Goal: Task Accomplishment & Management: Use online tool/utility

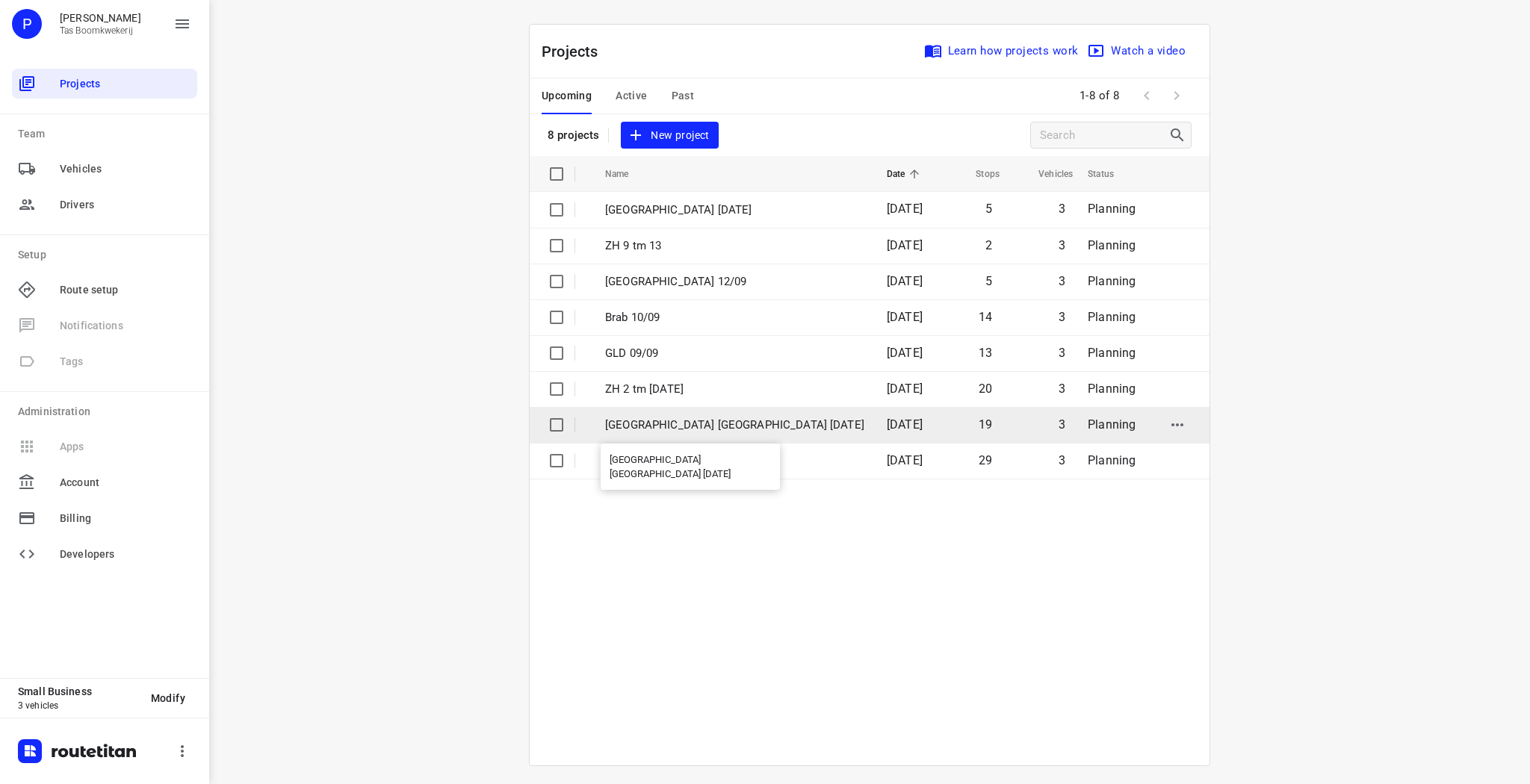
click at [654, 422] on p "[GEOGRAPHIC_DATA] [GEOGRAPHIC_DATA] [DATE]" at bounding box center [735, 425] width 260 height 18
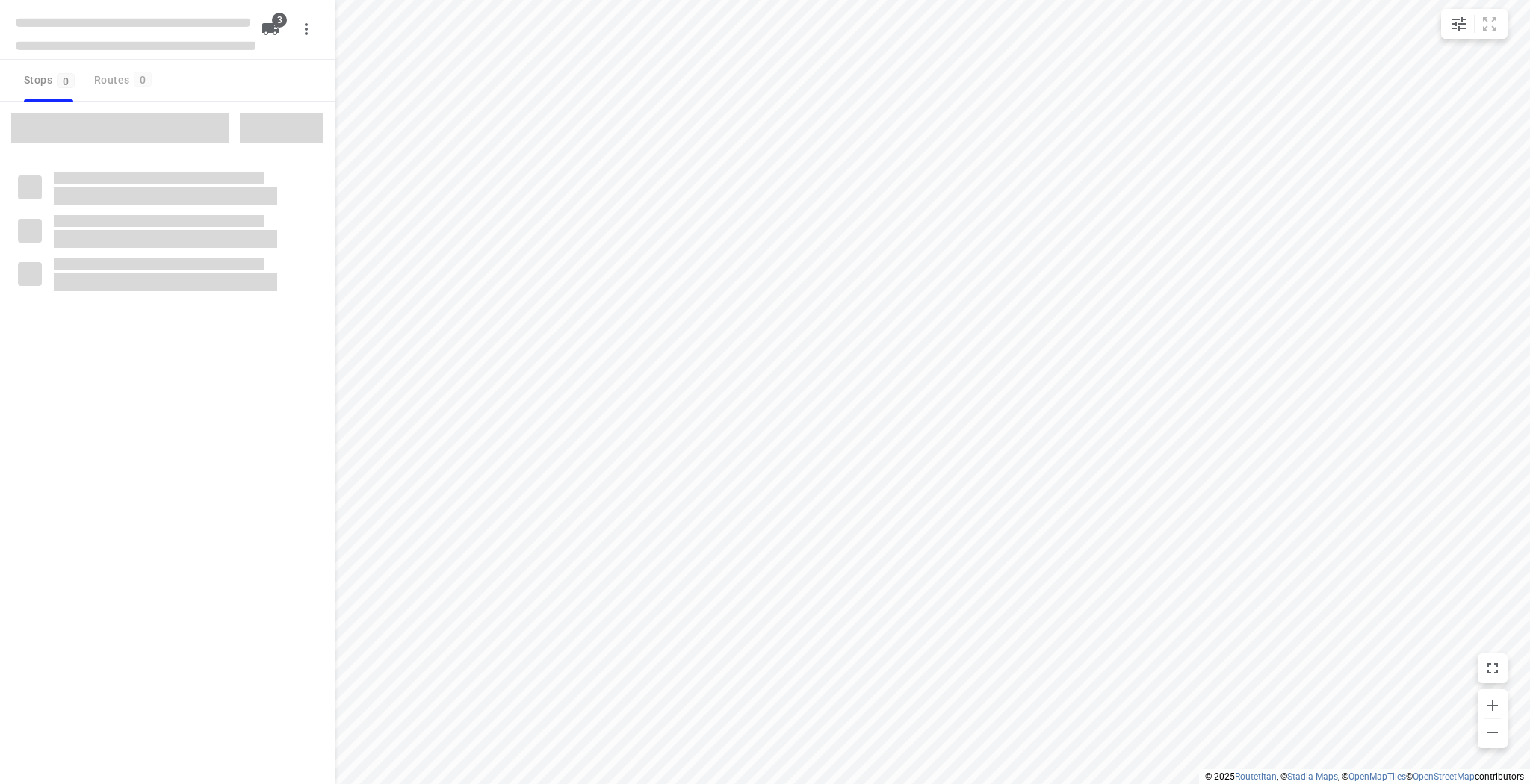
type input "distance"
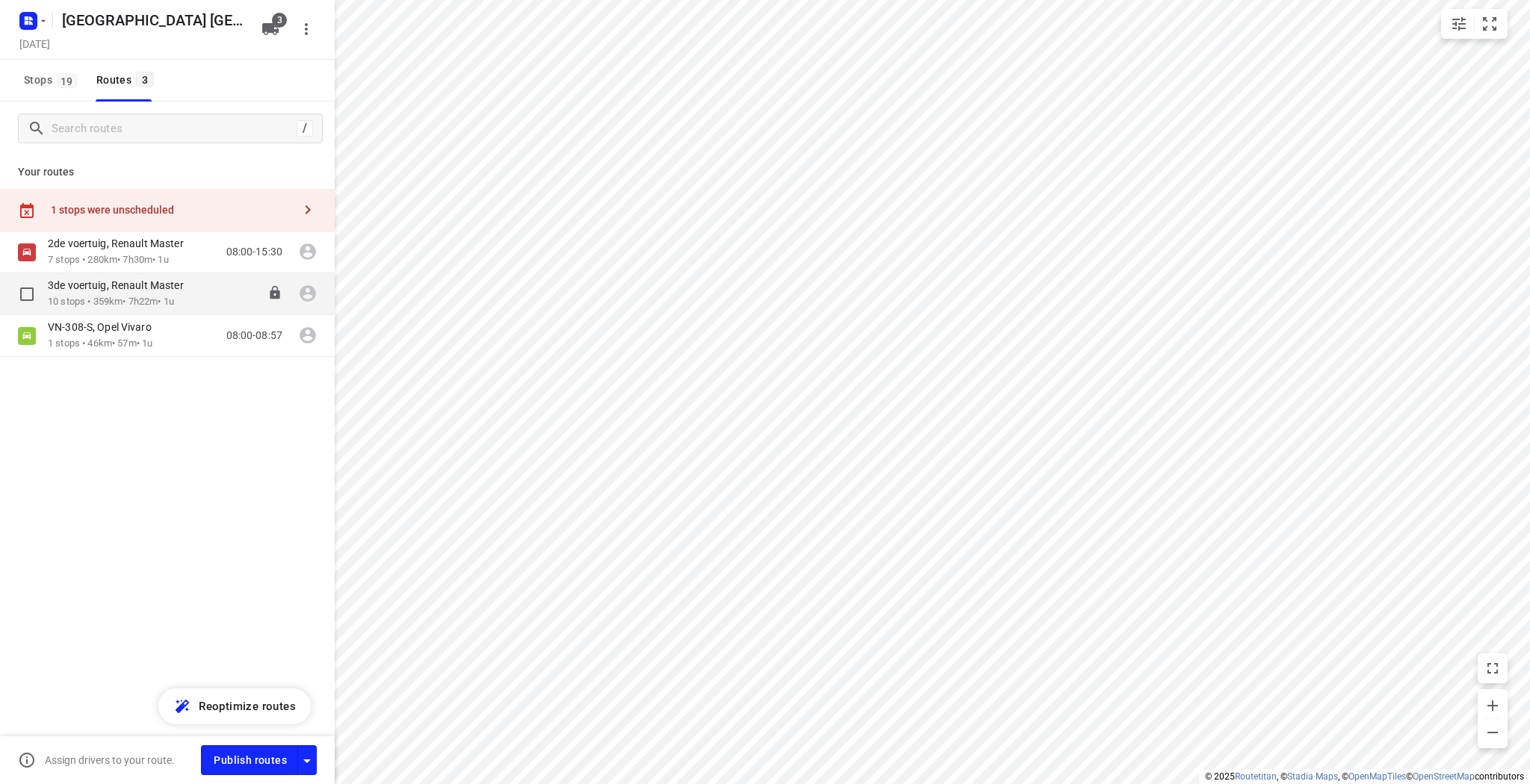
click at [134, 299] on p "10 stops • 359km • 7h22m • 1u" at bounding box center [123, 301] width 151 height 14
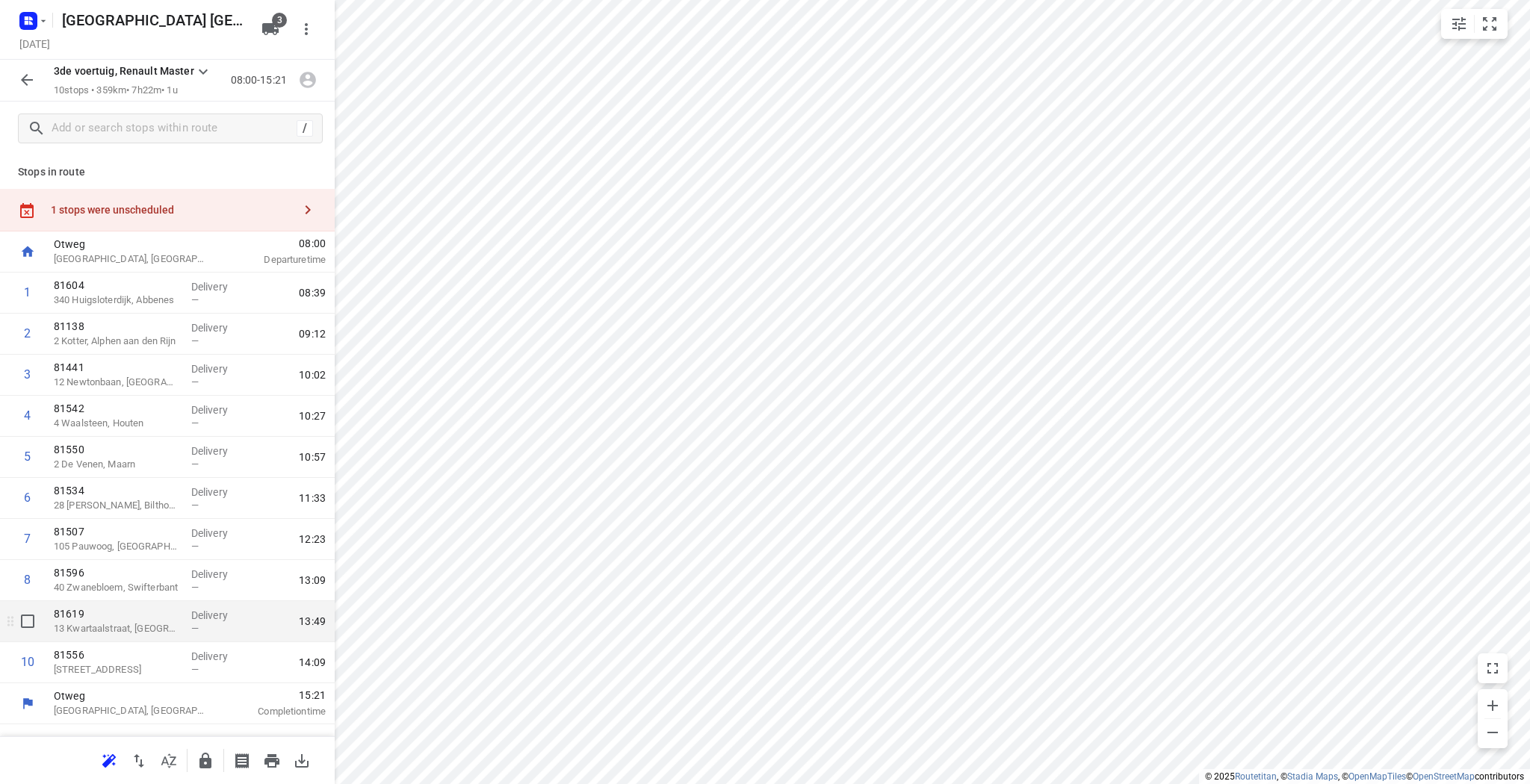
click at [219, 617] on div "i © 2025 Routetitan , © Stadia Maps , © OpenMapTiles © OpenStreetMap contributo…" at bounding box center [765, 392] width 1530 height 784
click at [32, 88] on icon "button" at bounding box center [26, 80] width 18 height 18
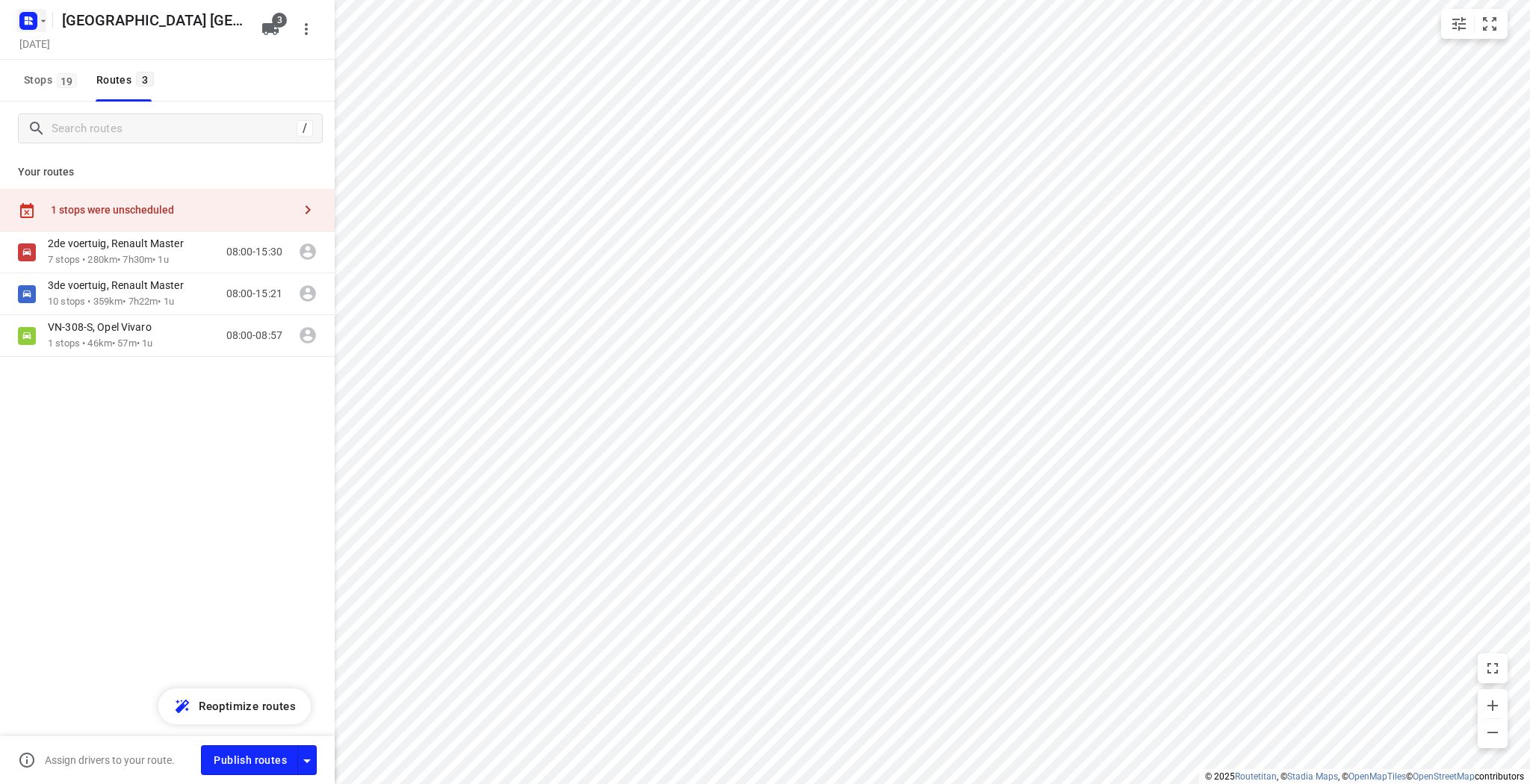
click at [34, 27] on rect "button" at bounding box center [28, 20] width 18 height 18
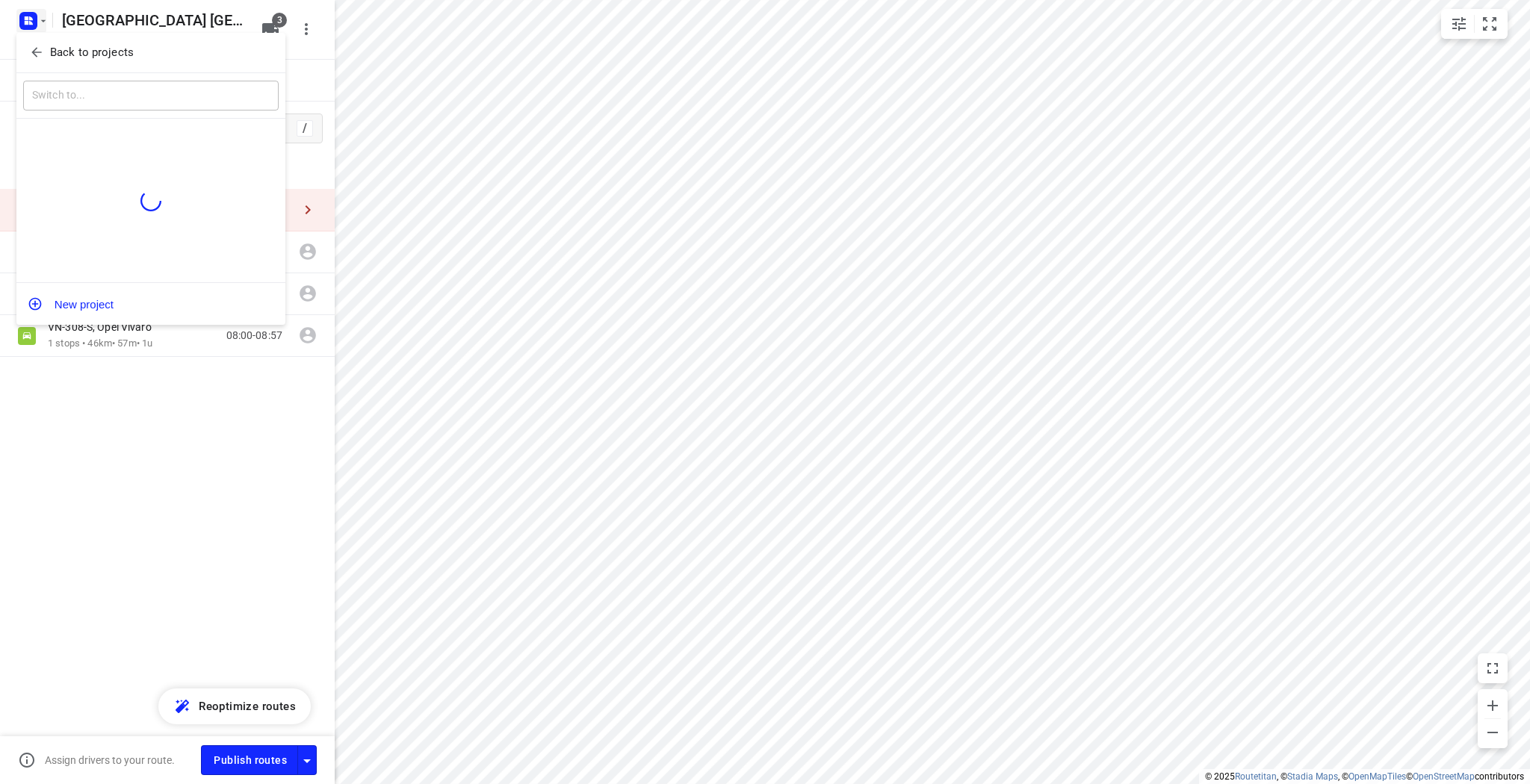
click at [47, 47] on span "Back to projects" at bounding box center [150, 53] width 244 height 18
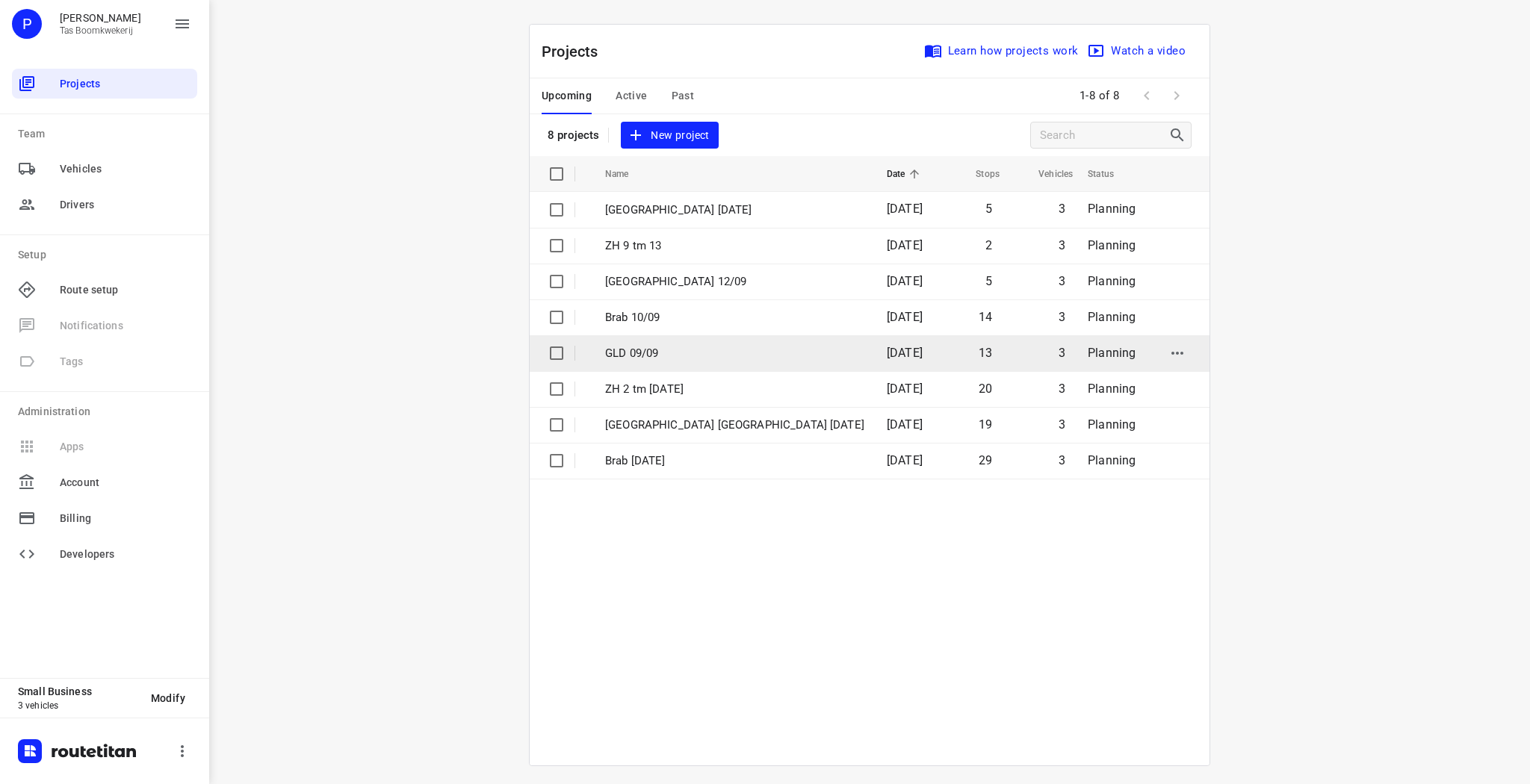
click at [683, 352] on p "GLD 09/09" at bounding box center [735, 353] width 260 height 18
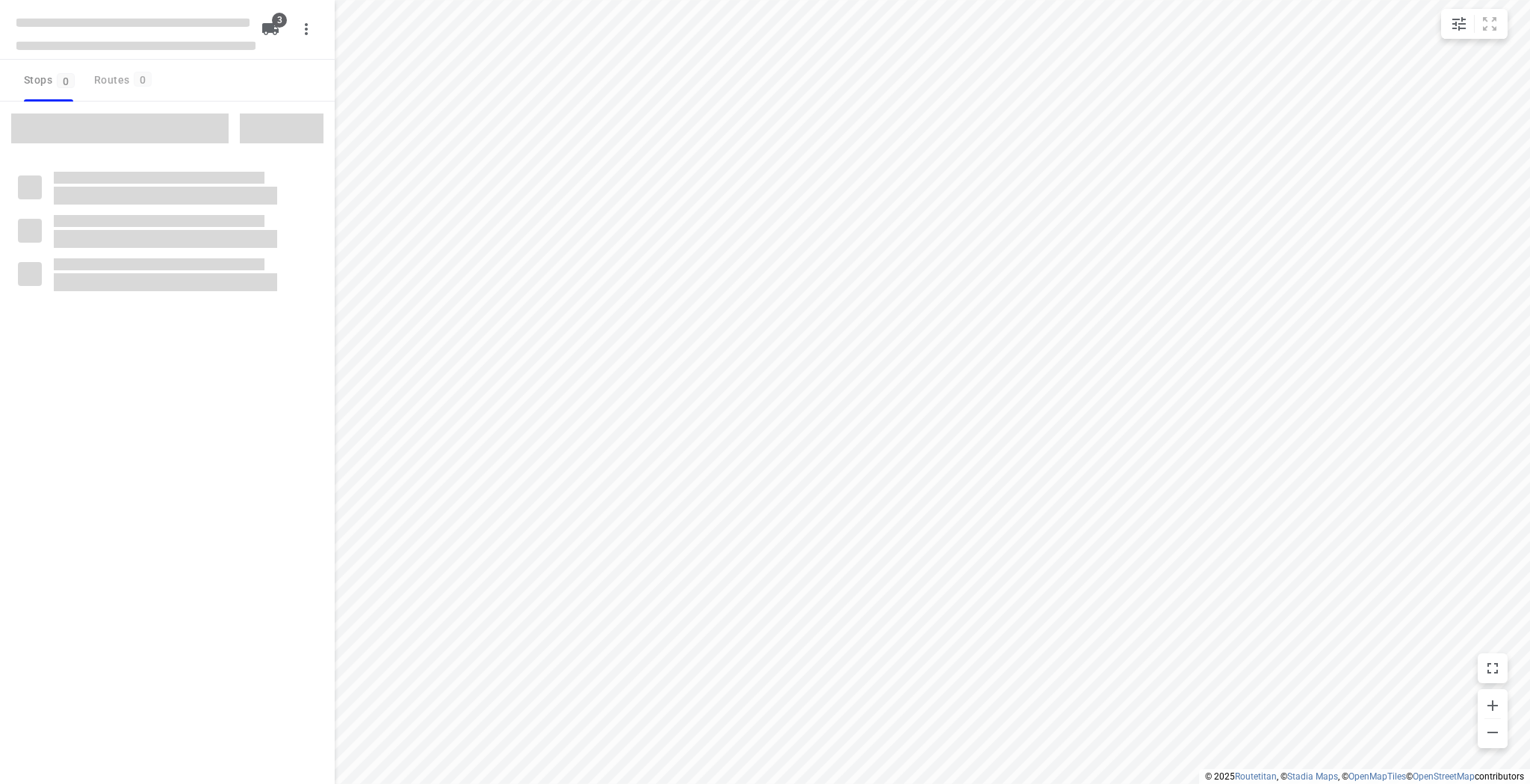
type input "distance"
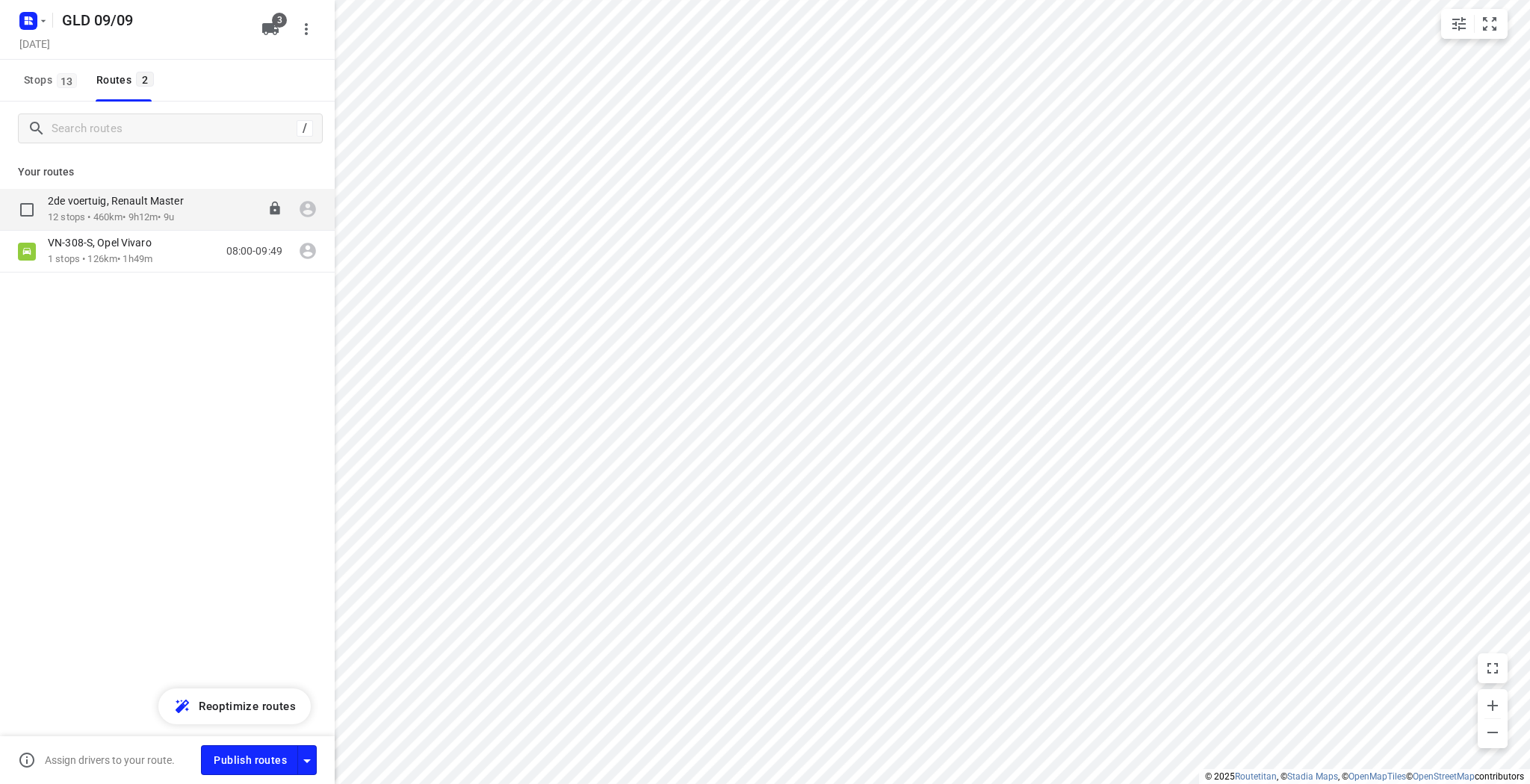
click at [230, 221] on div "08:00-17:12" at bounding box center [245, 209] width 75 height 31
click at [129, 213] on p "12 stops • 460km • 9h12m • 9u" at bounding box center [123, 217] width 151 height 14
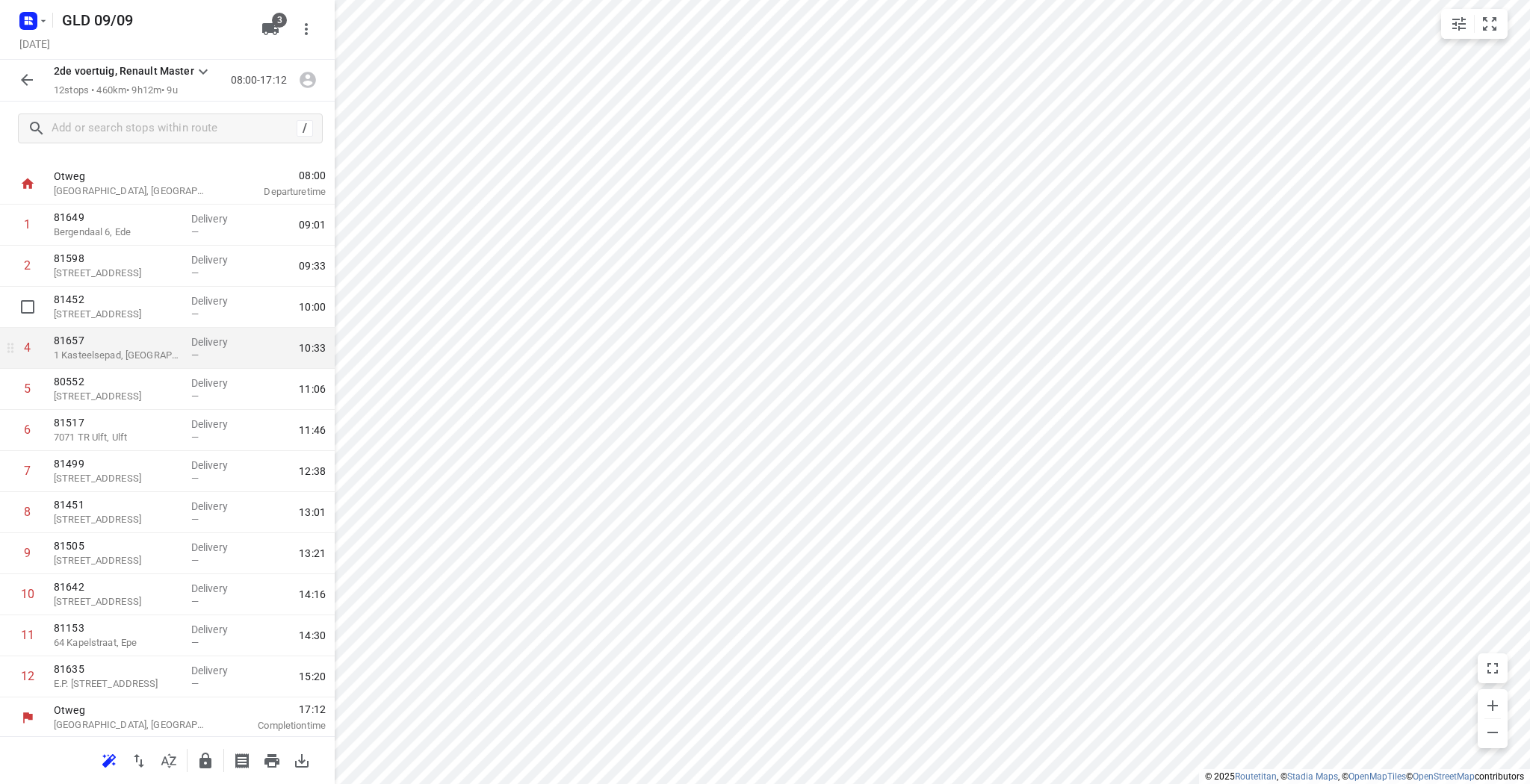
scroll to position [27, 0]
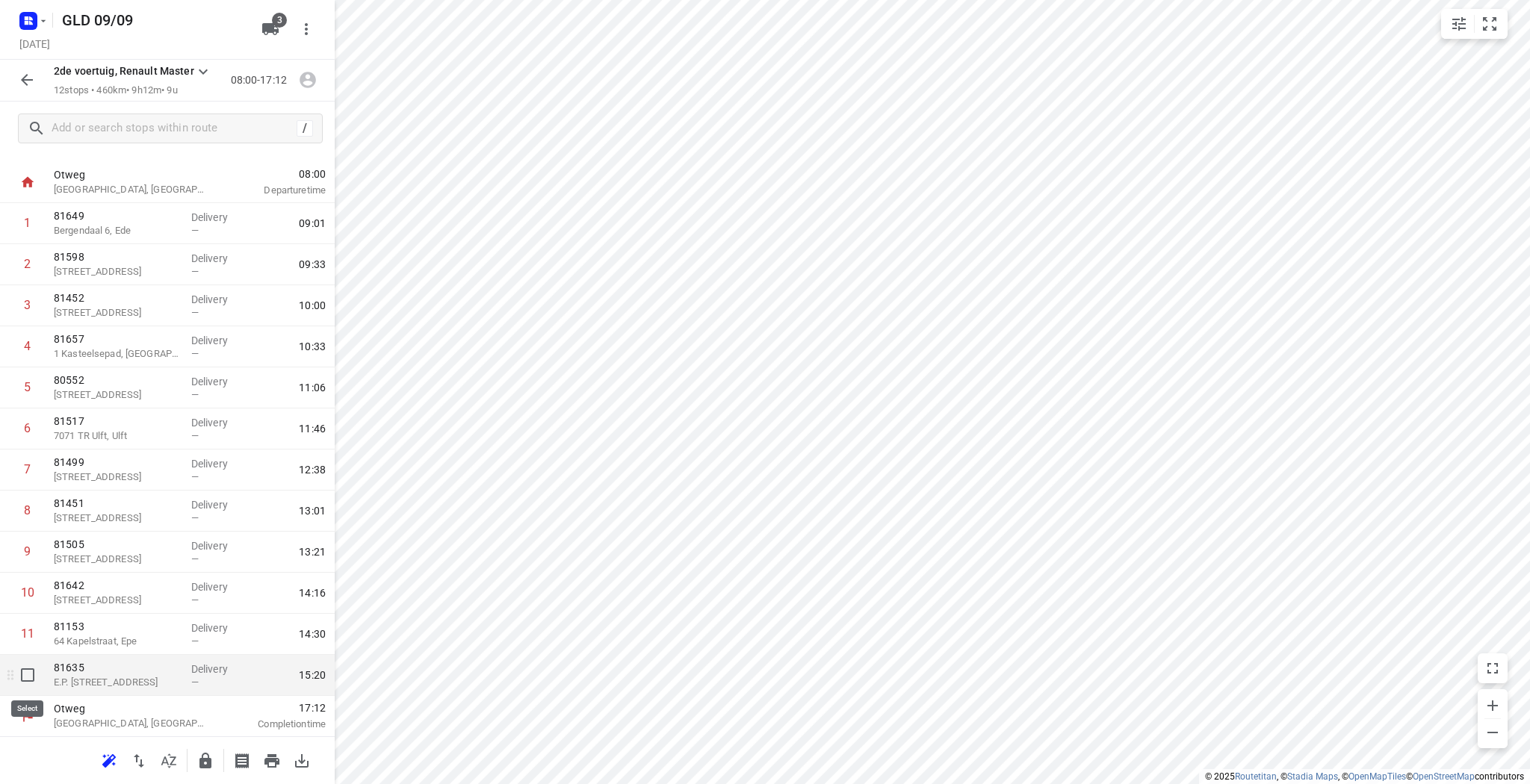
click at [33, 682] on input "checkbox" at bounding box center [28, 675] width 30 height 30
checkbox input "true"
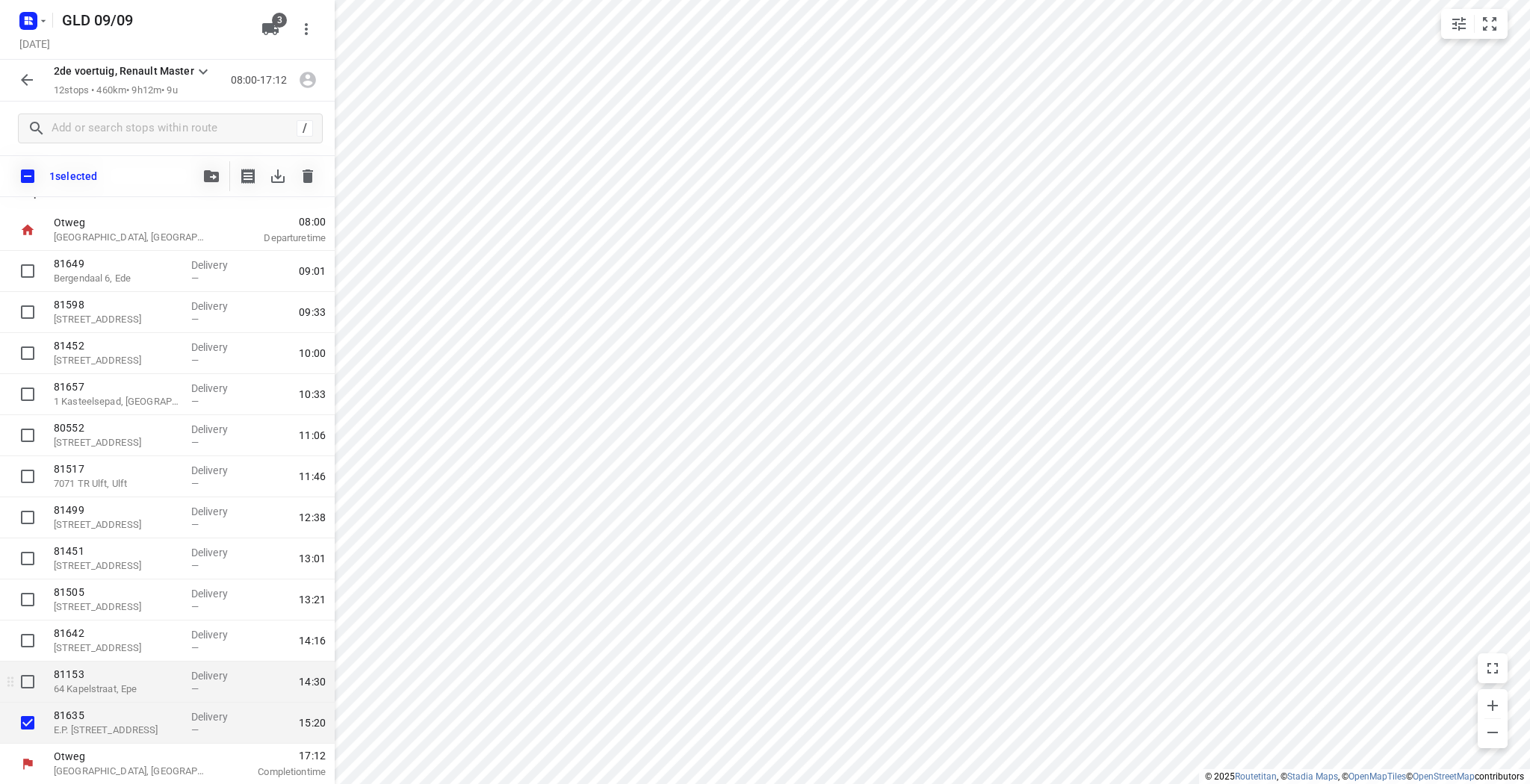
scroll to position [21, 0]
click at [305, 179] on icon "button" at bounding box center [307, 176] width 10 height 14
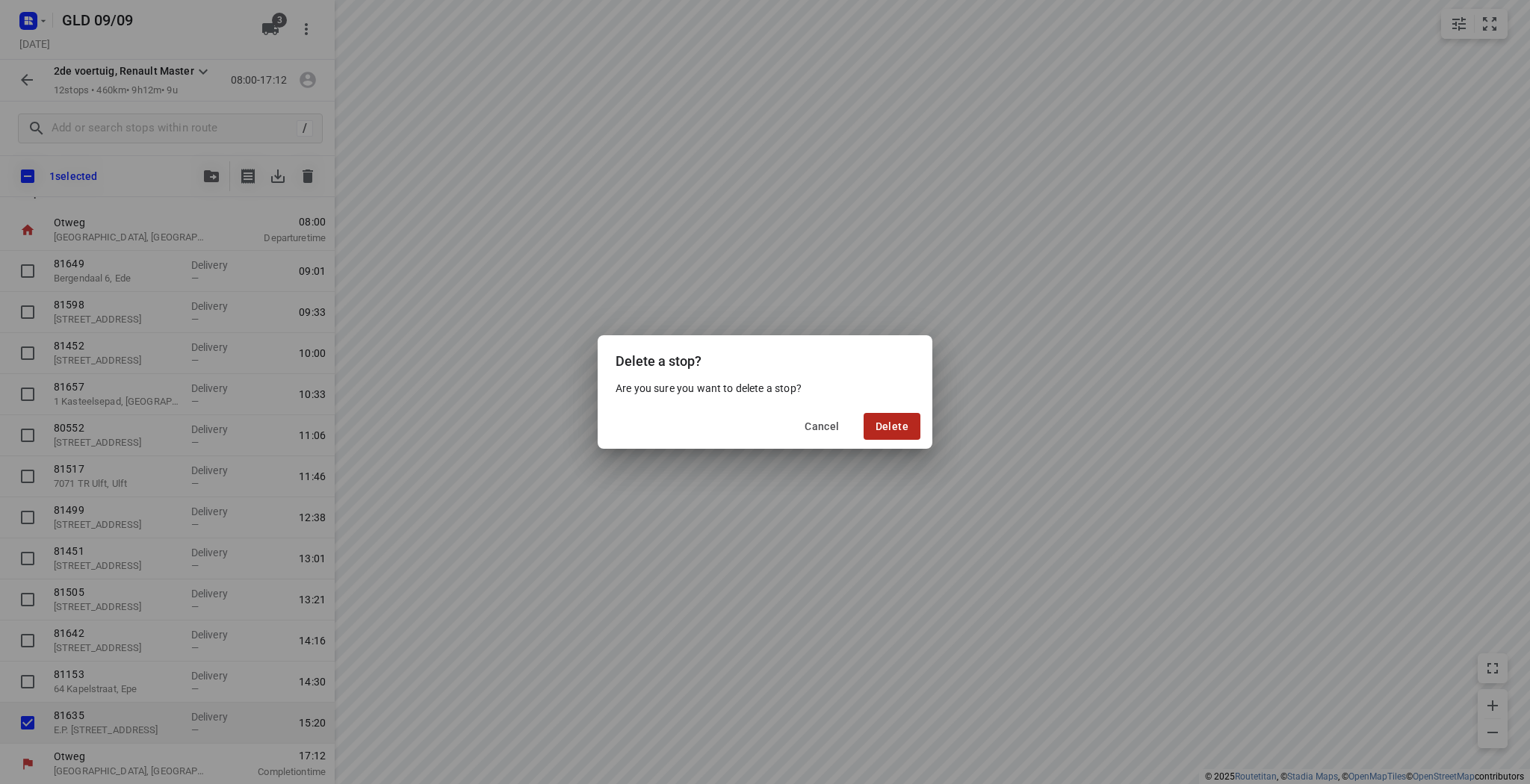
click at [894, 418] on button "Delete" at bounding box center [891, 426] width 57 height 27
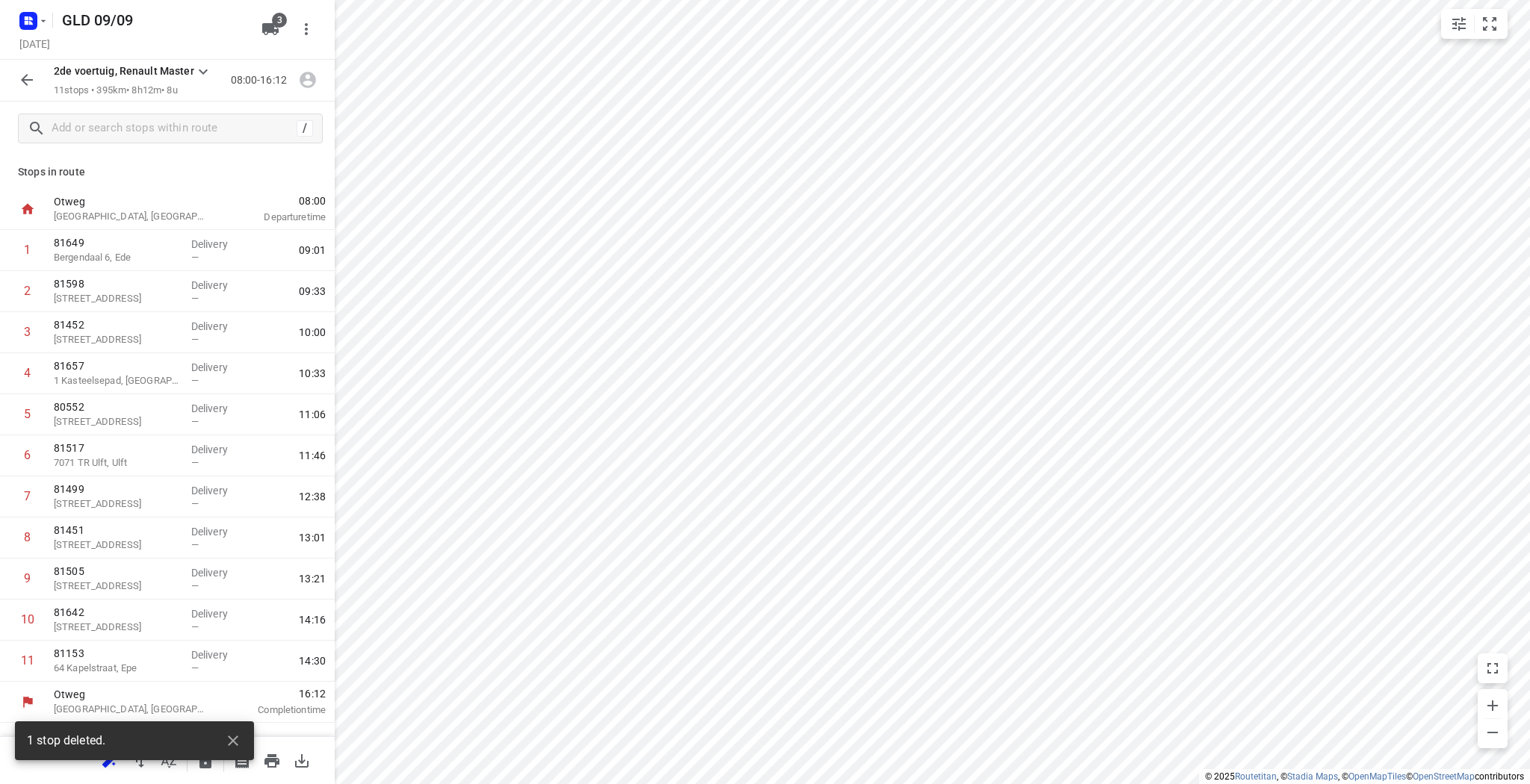
scroll to position [0, 0]
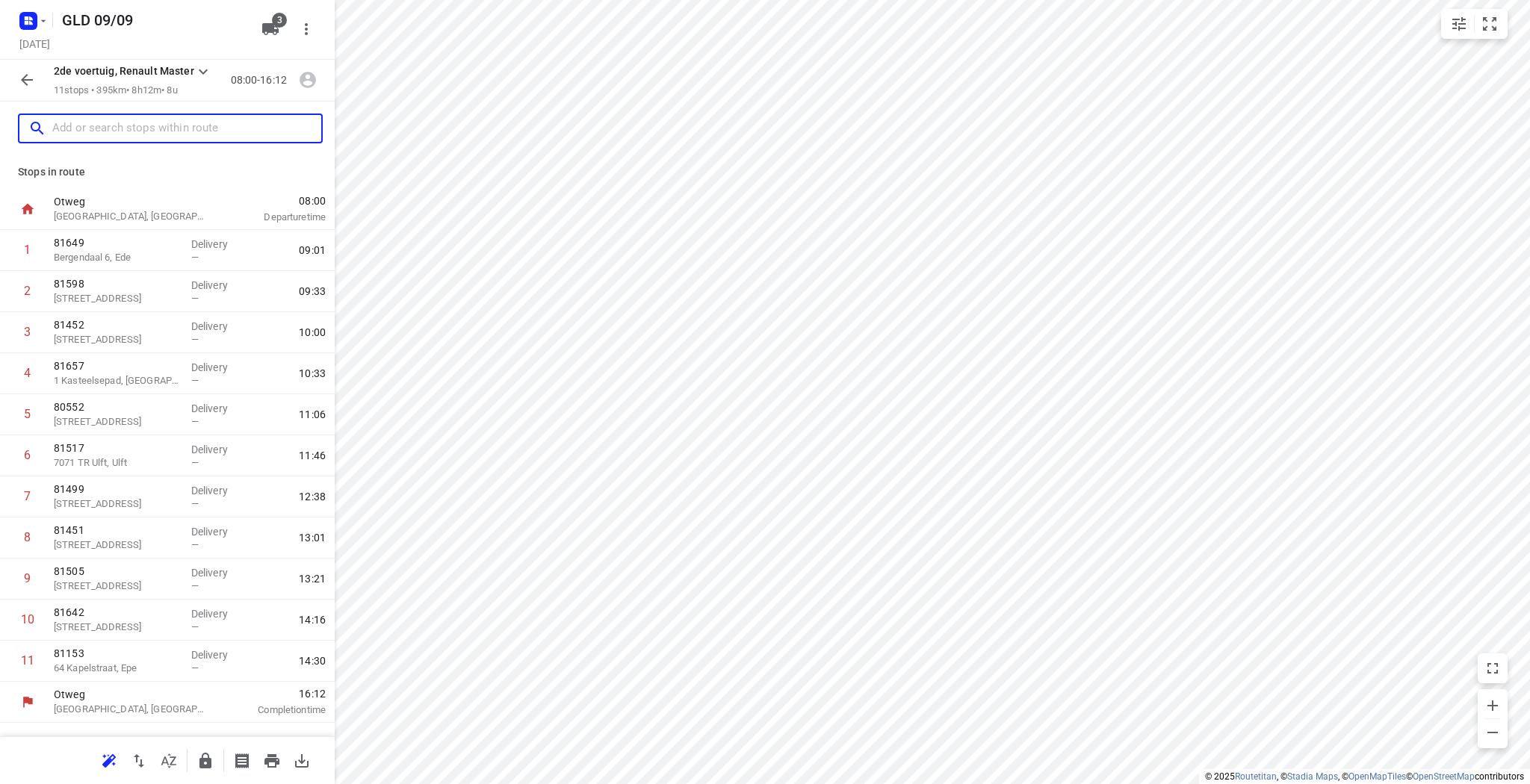
paste input "[STREET_ADDRESS]"
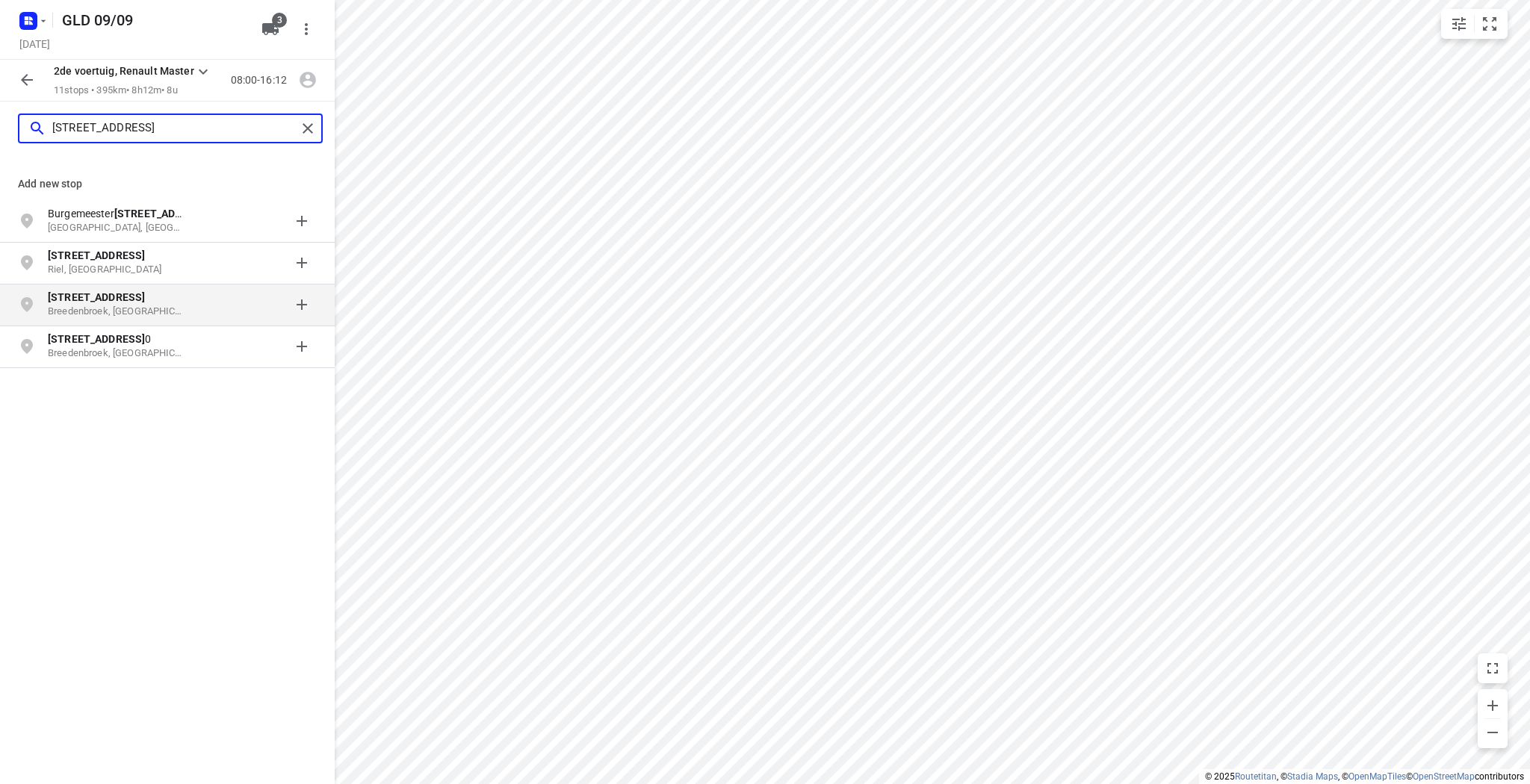
type input "[STREET_ADDRESS]"
click at [114, 302] on b "[STREET_ADDRESS]" at bounding box center [96, 297] width 97 height 12
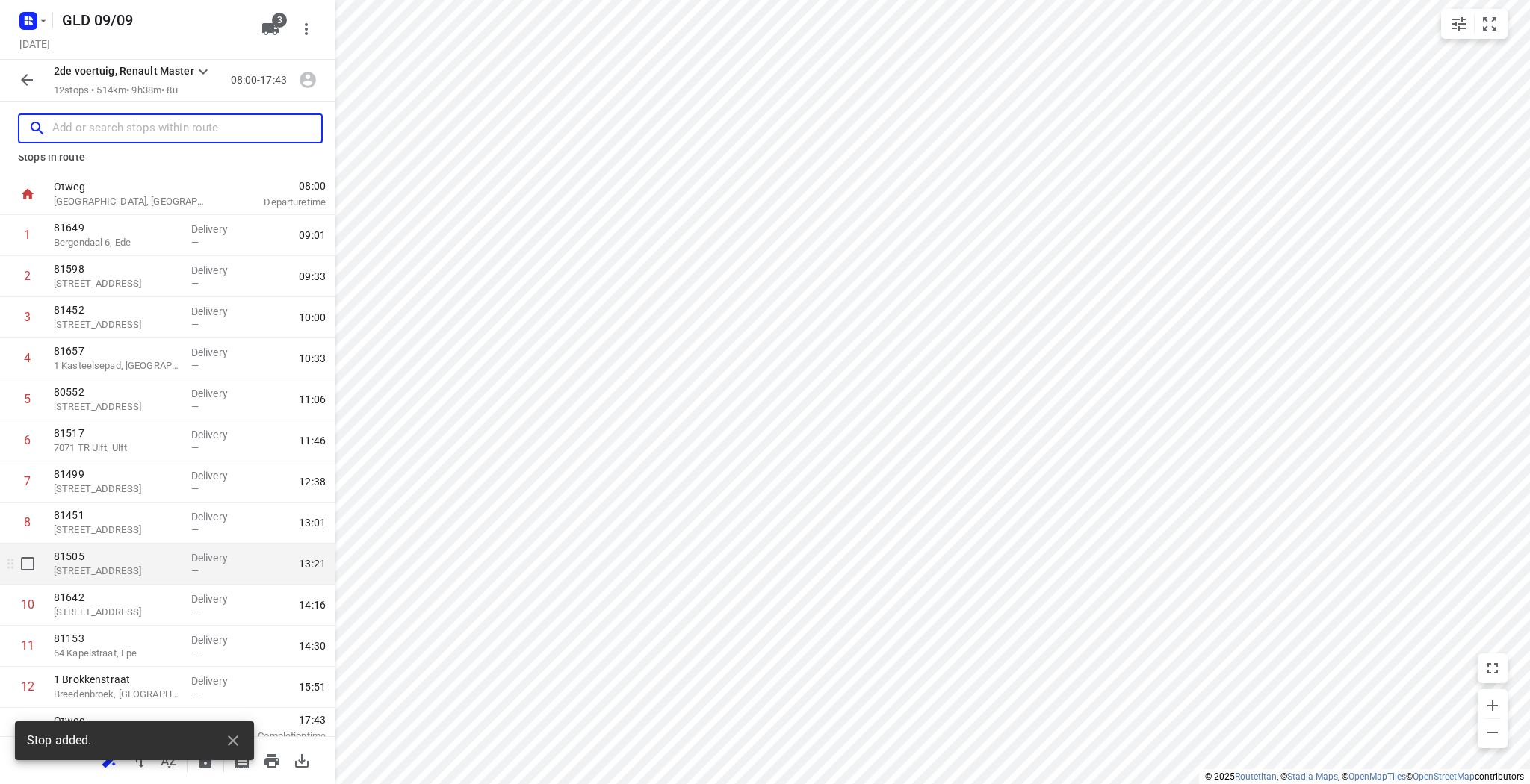
scroll to position [27, 0]
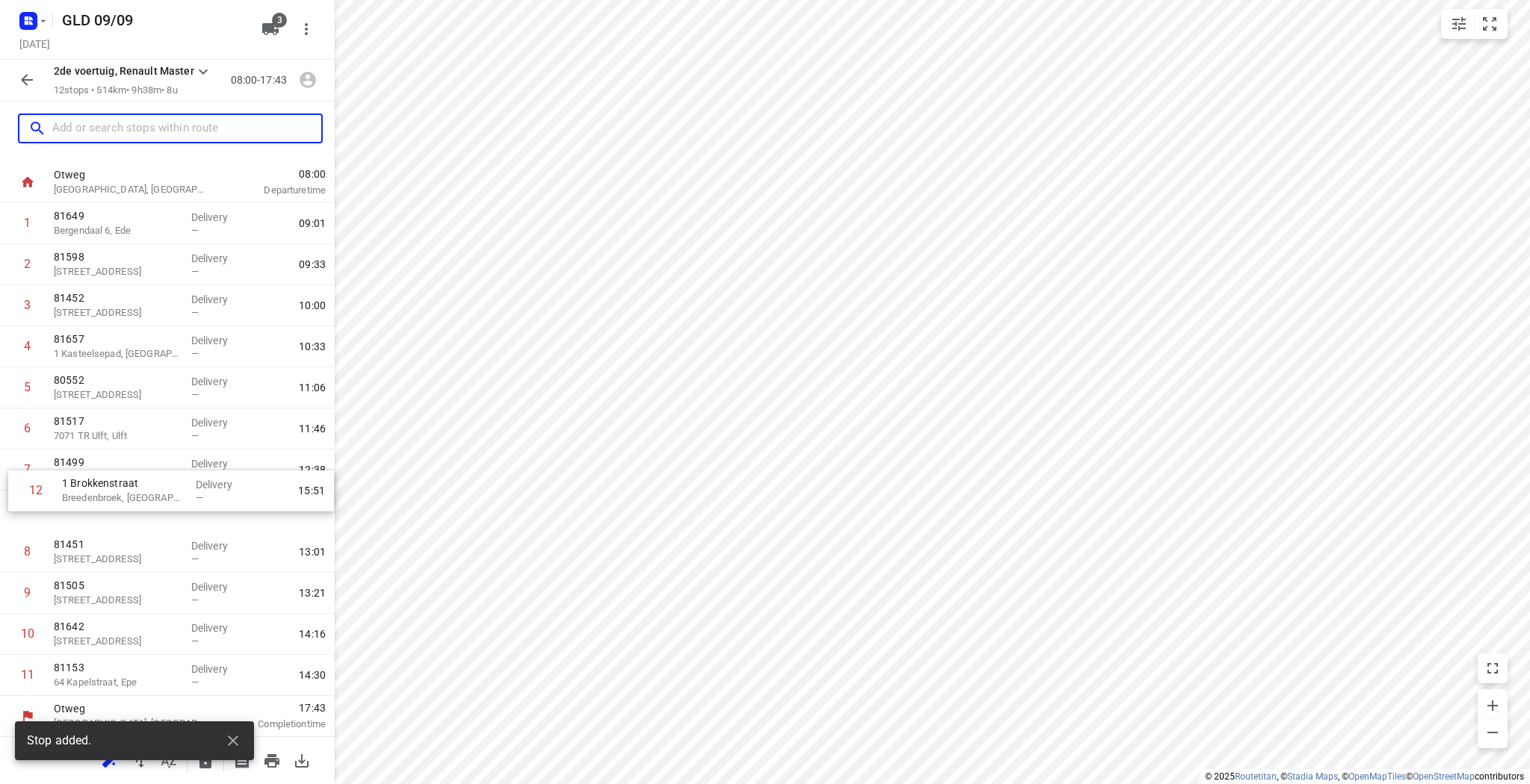
drag, startPoint x: 98, startPoint y: 673, endPoint x: 106, endPoint y: 463, distance: 210.2
click at [106, 463] on div "1 81649 [GEOGRAPHIC_DATA] 6, [PERSON_NAME] — 09:01 2 81598 [STREET_ADDRESS] Del…" at bounding box center [167, 449] width 335 height 493
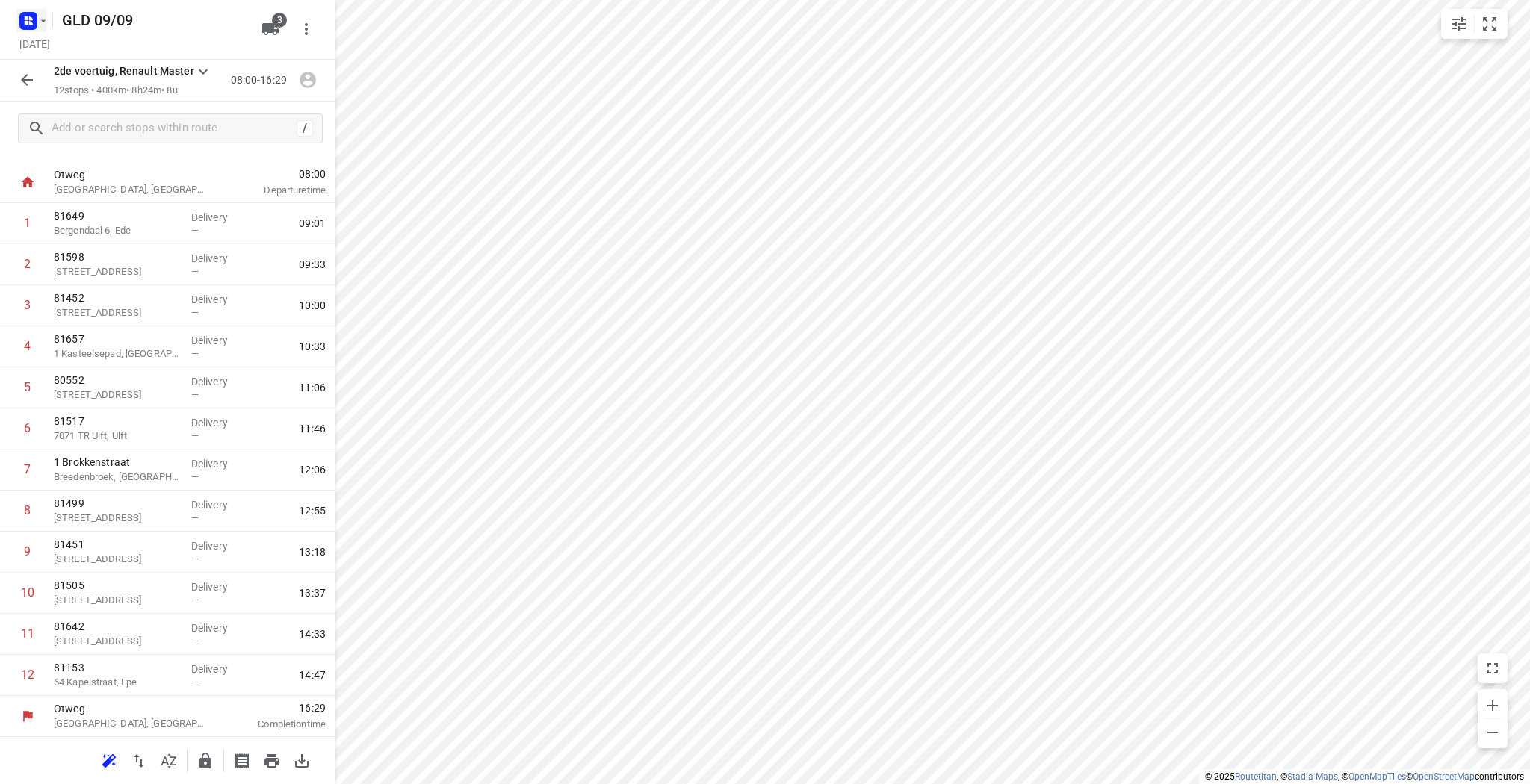
click at [45, 27] on button "button" at bounding box center [32, 21] width 30 height 24
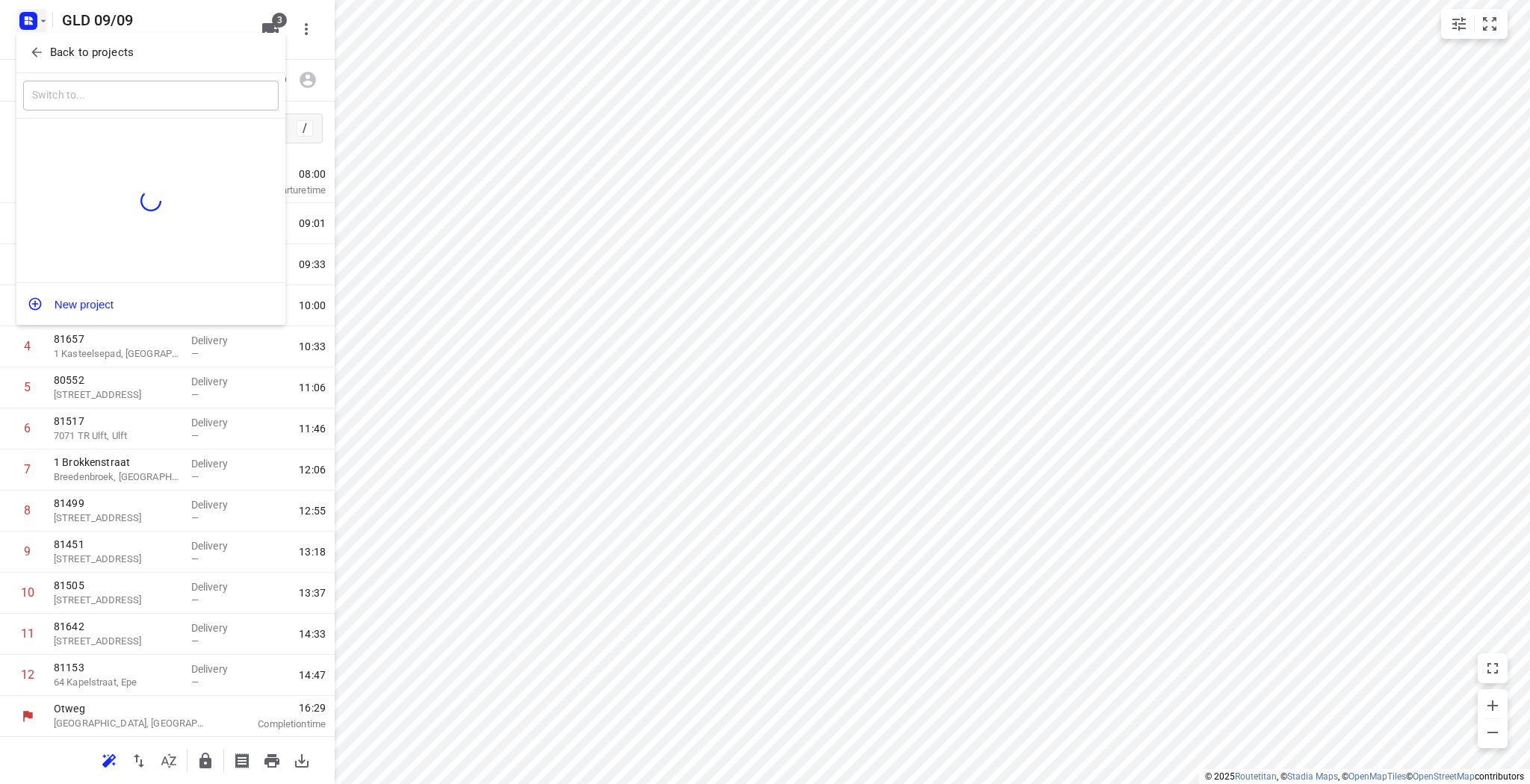
click at [52, 46] on p "Back to projects" at bounding box center [92, 53] width 83 height 18
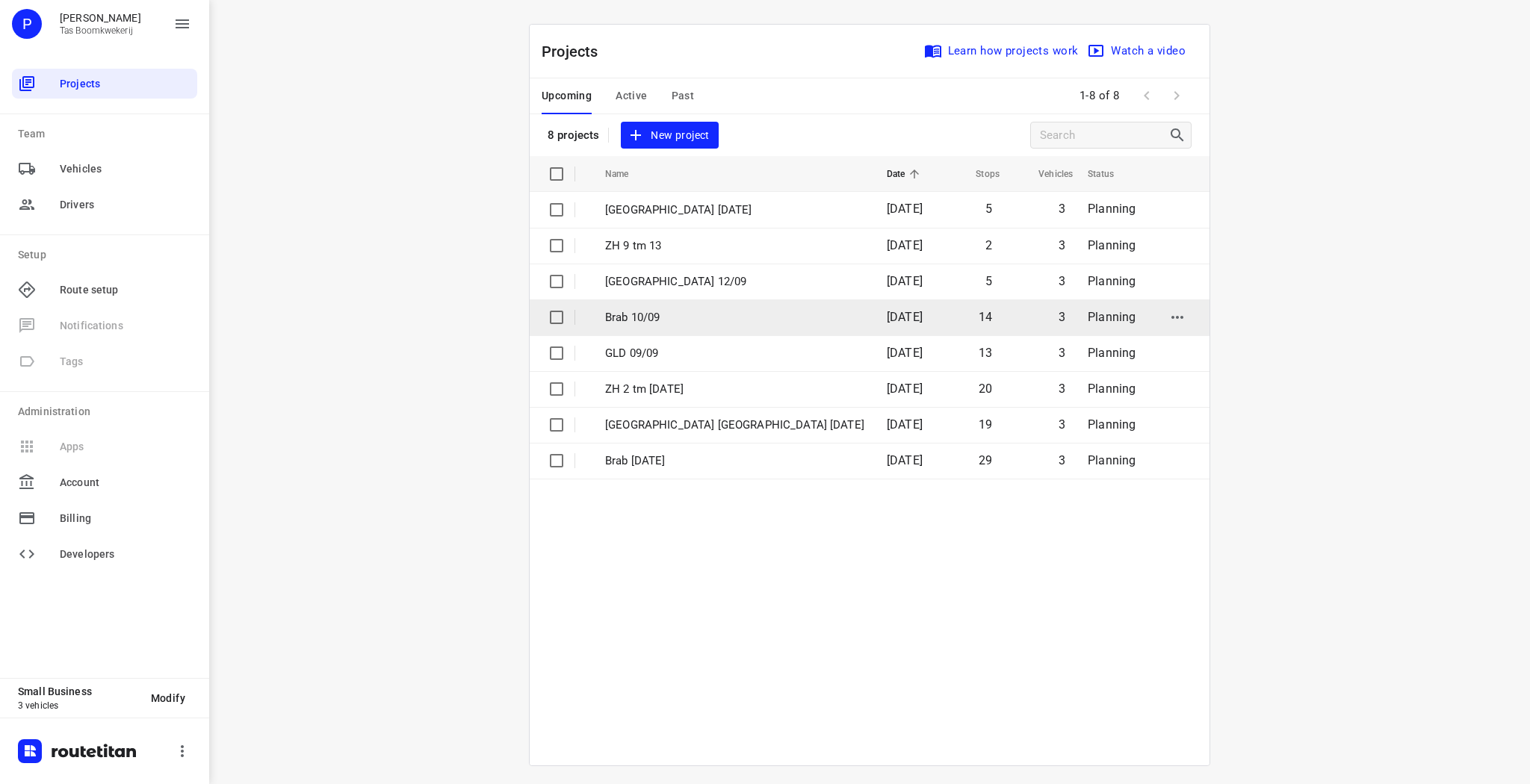
click at [661, 331] on td "Brab 10/09" at bounding box center [733, 317] width 285 height 36
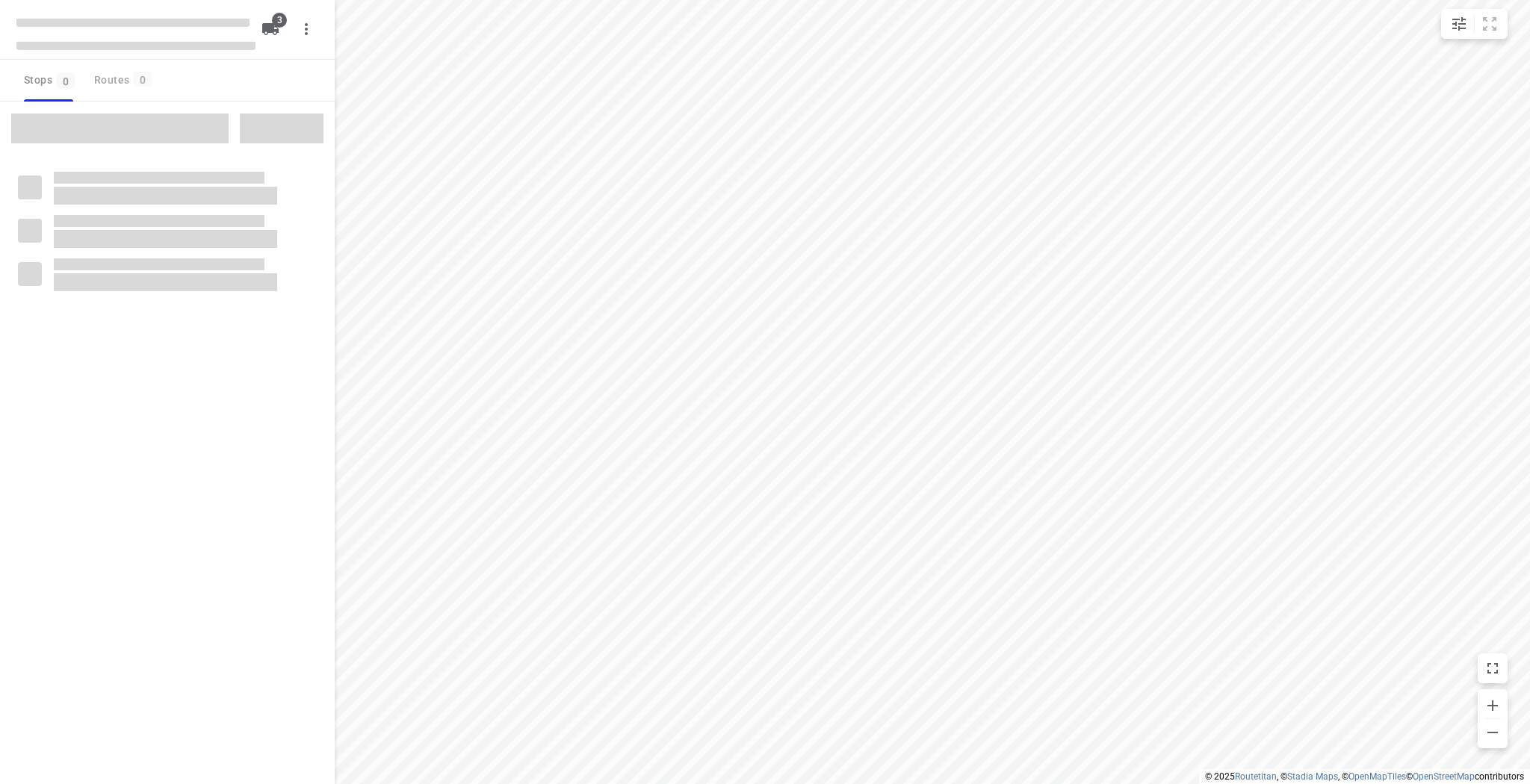
type input "distance"
